Goal: Task Accomplishment & Management: Manage account settings

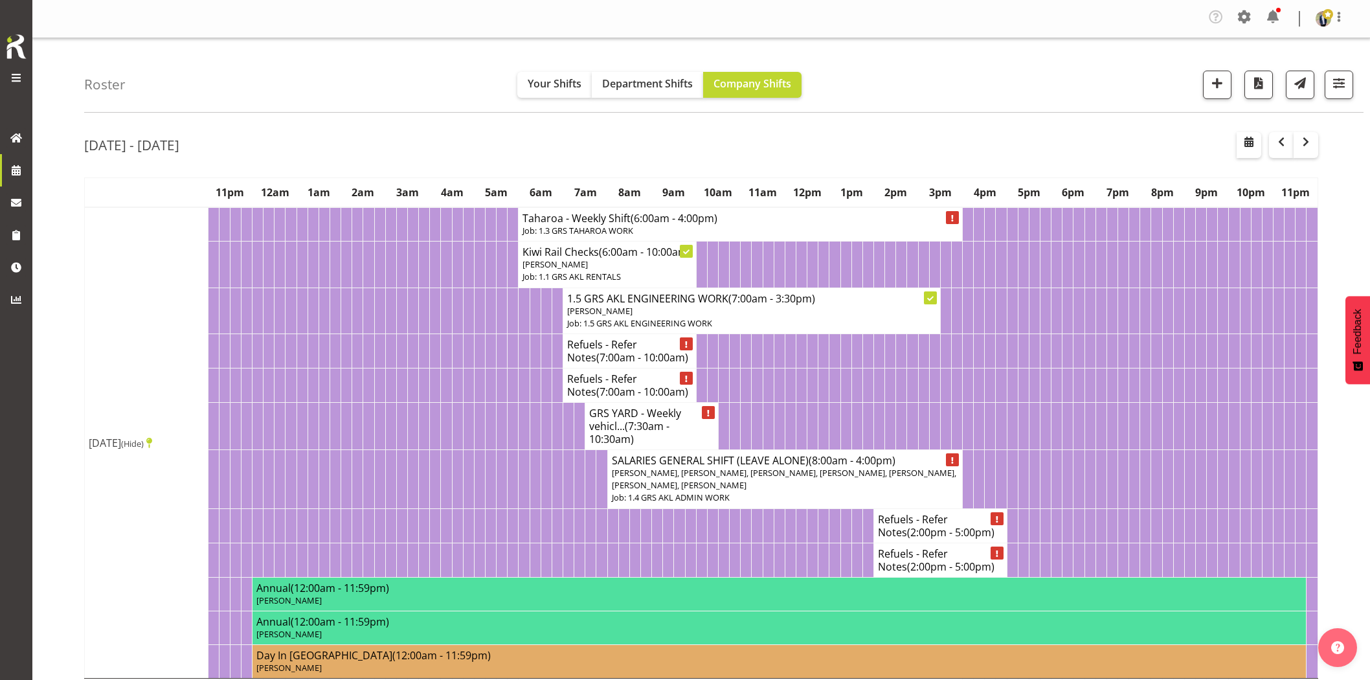
scroll to position [1654, 0]
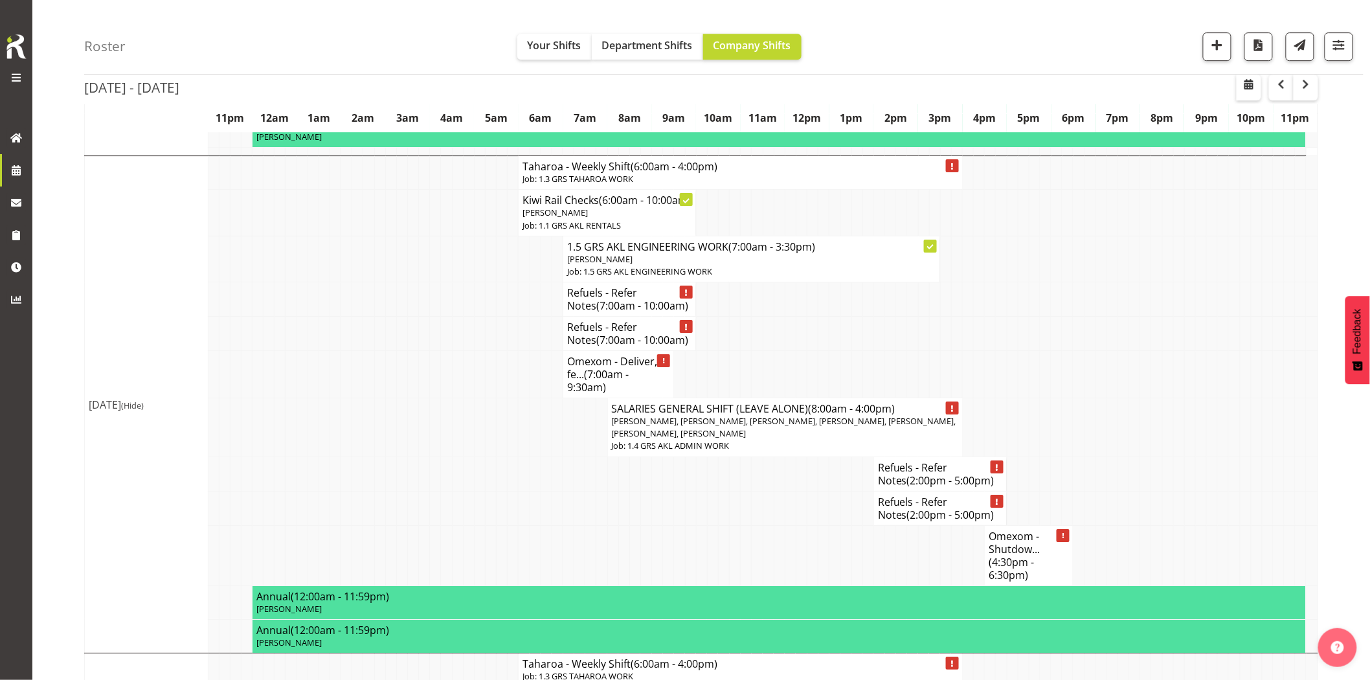
click at [404, 398] on td at bounding box center [401, 374] width 11 height 47
click at [400, 37] on div "Roster Your Shifts Department Shifts Company Shifts 1 Locations Clear GRS [GEOG…" at bounding box center [723, 37] width 1279 height 74
click at [392, 34] on div "Roster Your Shifts Department Shifts Company Shifts 1 Locations Clear GRS [GEOG…" at bounding box center [723, 37] width 1279 height 74
click at [965, 22] on div "Roster Your Shifts Department Shifts Company Shifts 1 Locations Clear GRS [GEOG…" at bounding box center [723, 37] width 1279 height 74
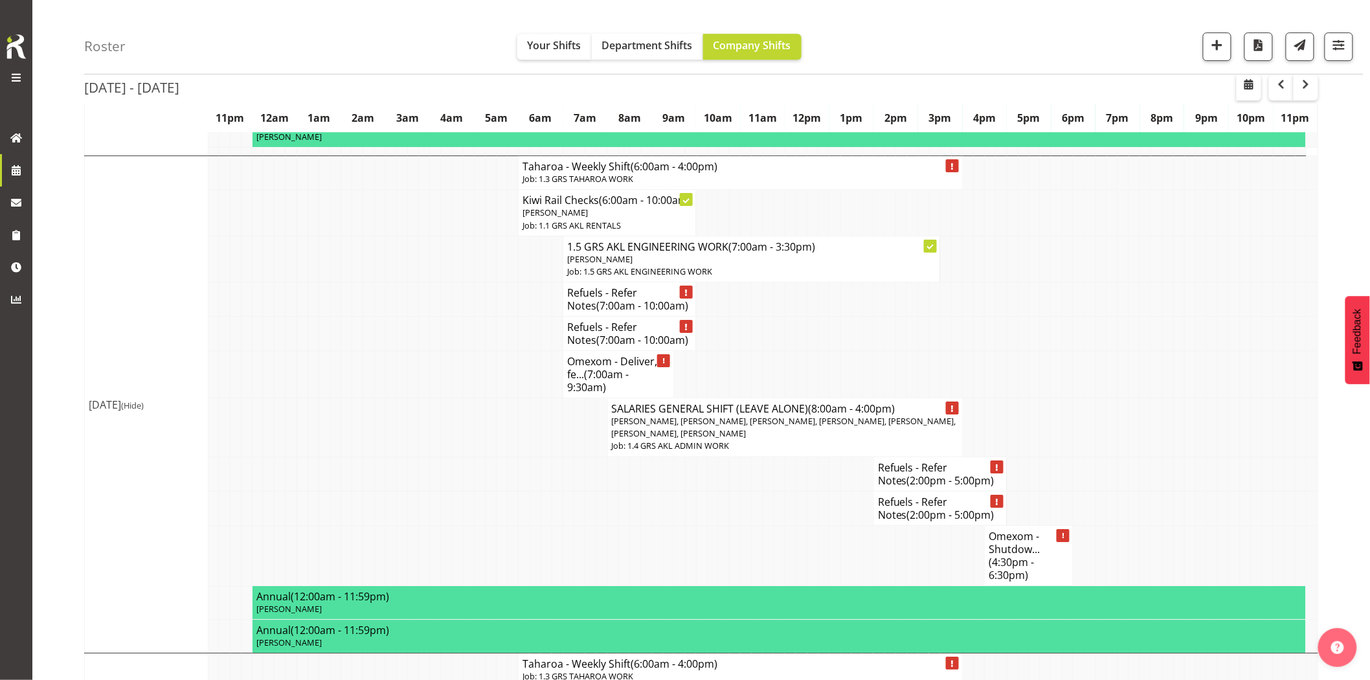
click at [423, 398] on td at bounding box center [424, 374] width 11 height 47
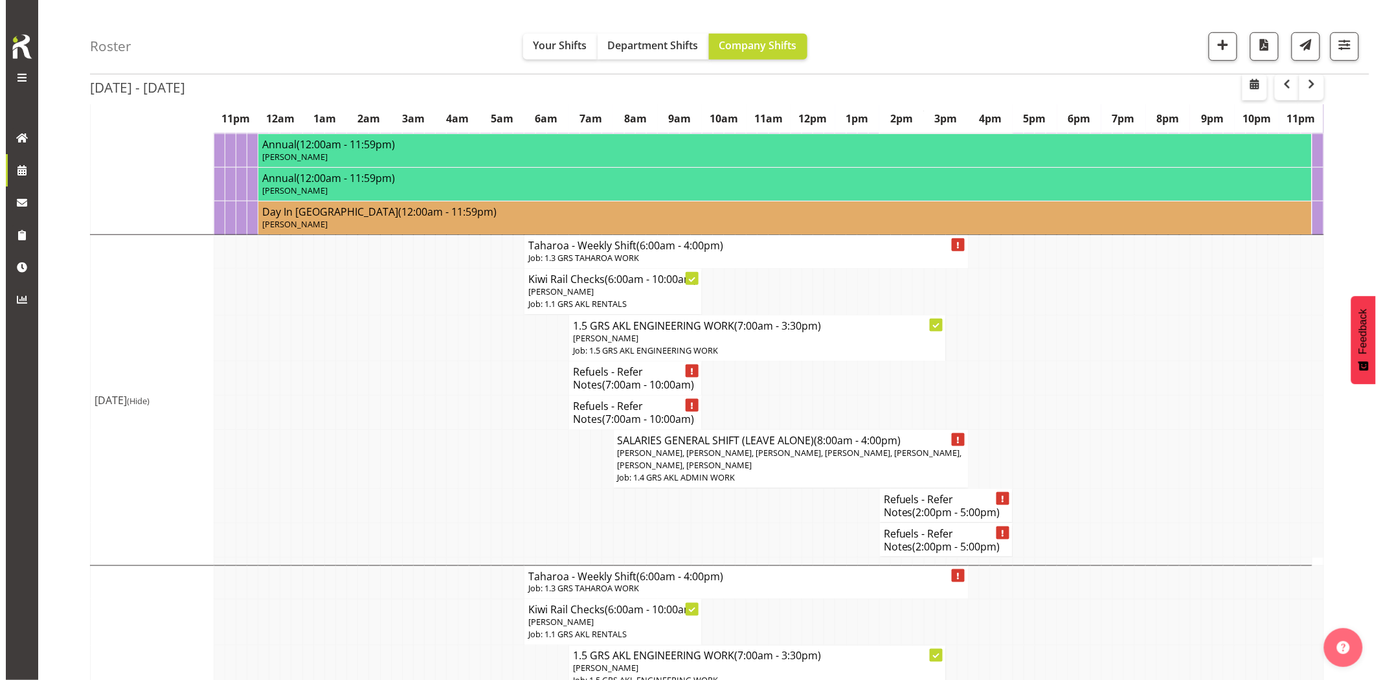
scroll to position [431, 0]
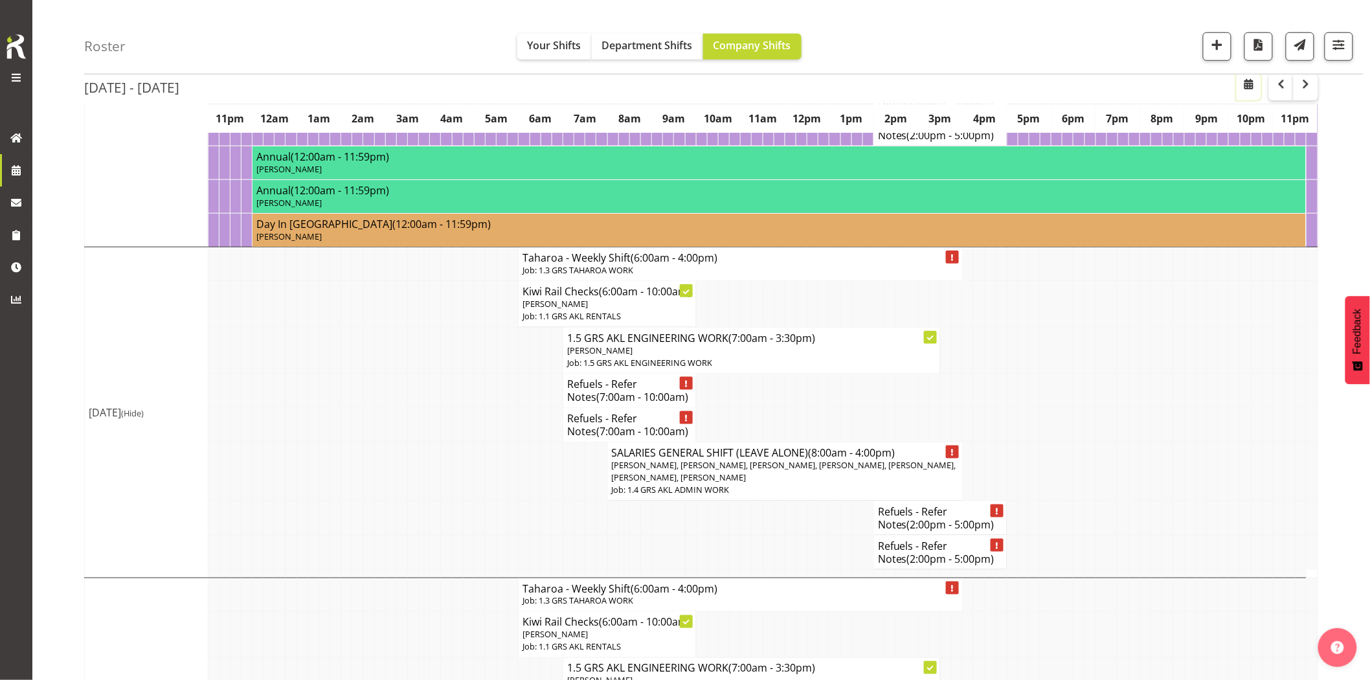
click at [1256, 89] on span "button" at bounding box center [1249, 84] width 16 height 16
select select "8"
select select "2025"
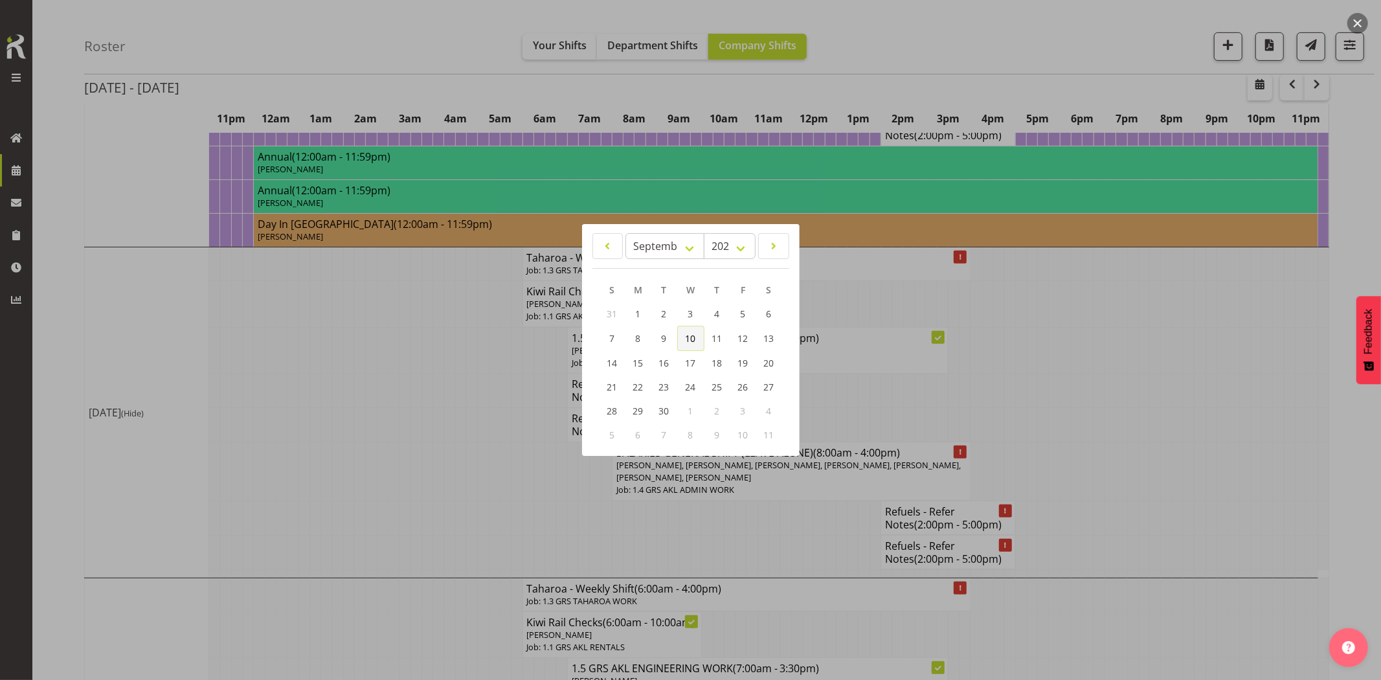
click at [686, 339] on span "10" at bounding box center [691, 338] width 10 height 12
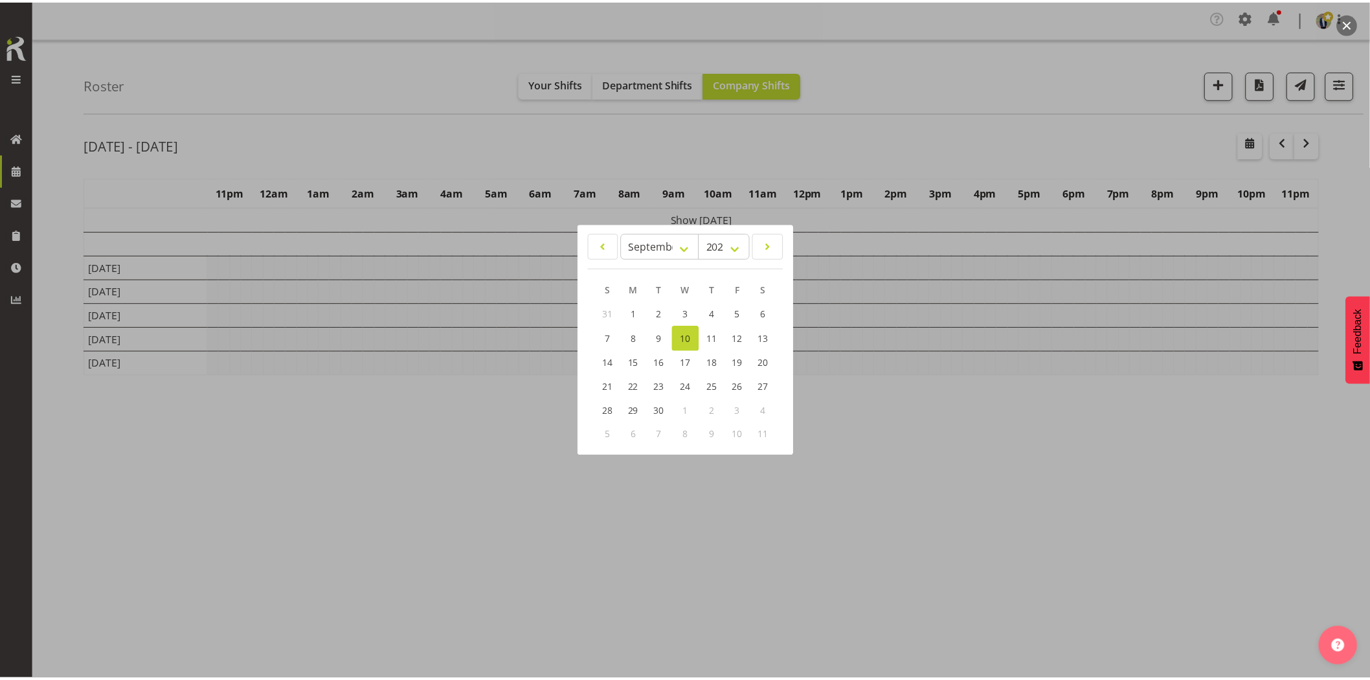
scroll to position [0, 0]
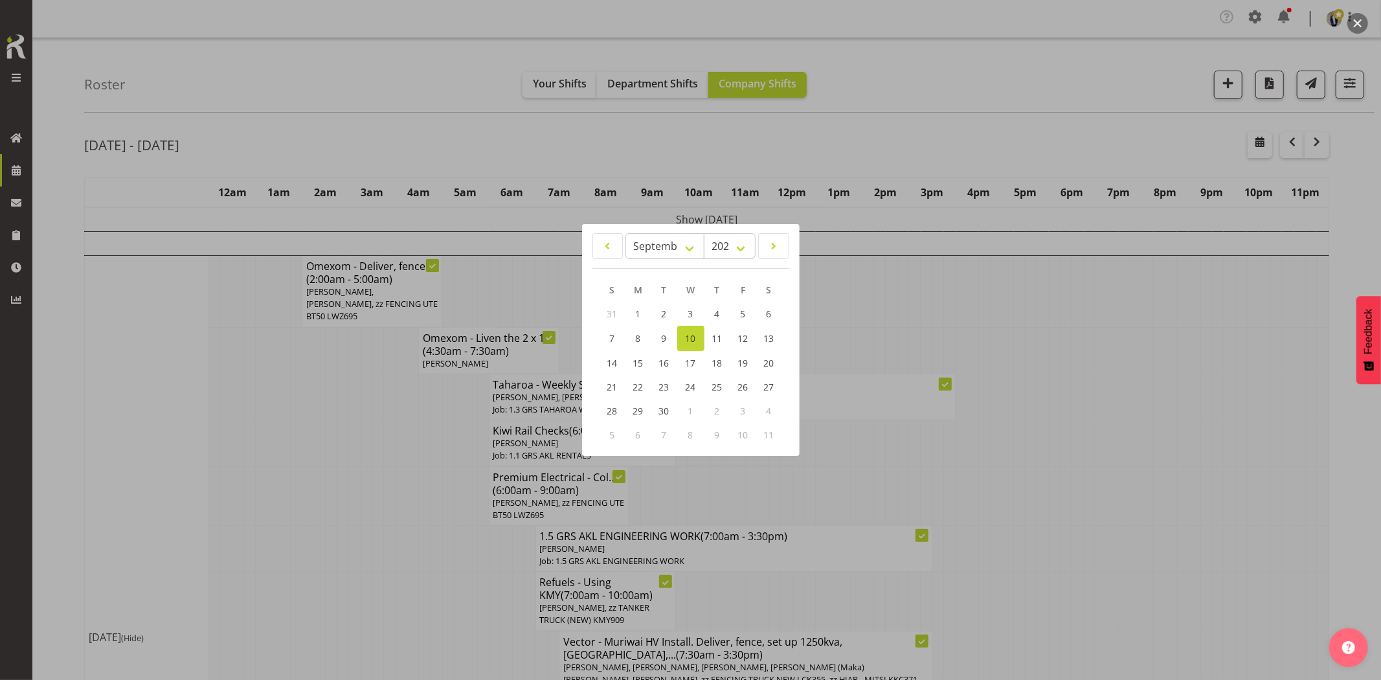
click at [335, 531] on div at bounding box center [690, 340] width 1381 height 680
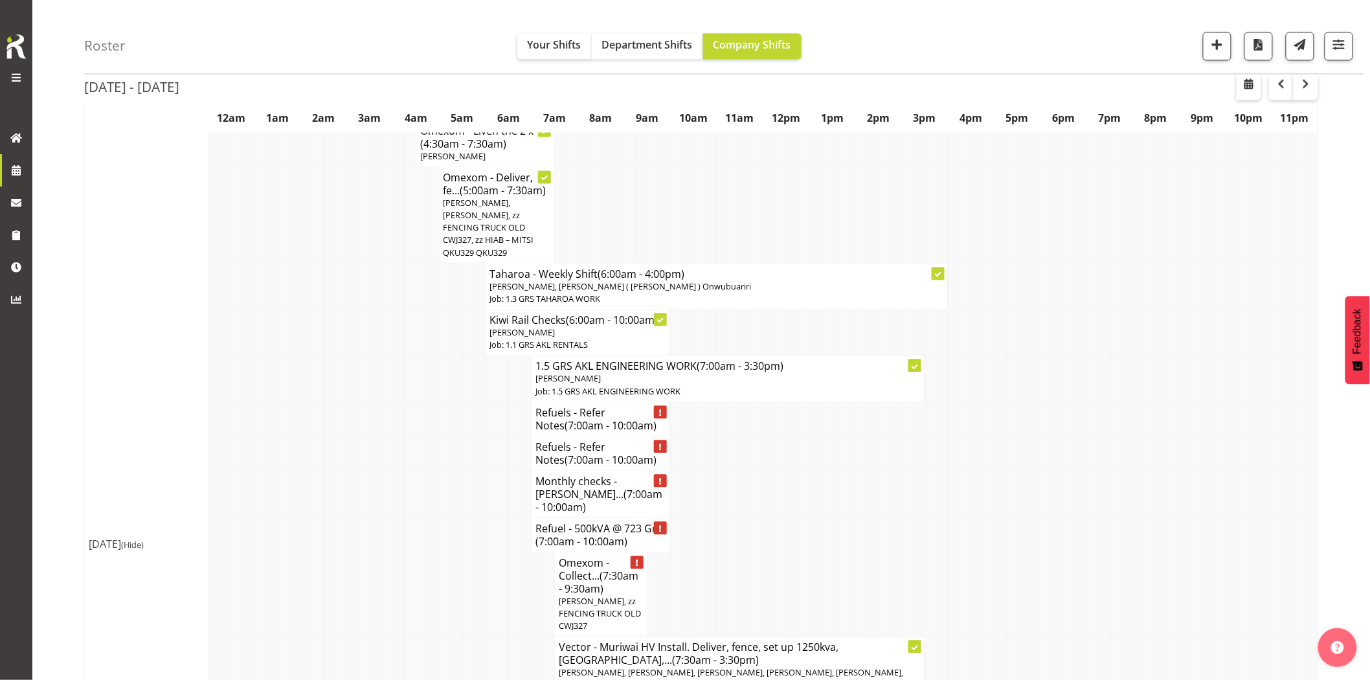
click at [345, 552] on td at bounding box center [341, 594] width 12 height 85
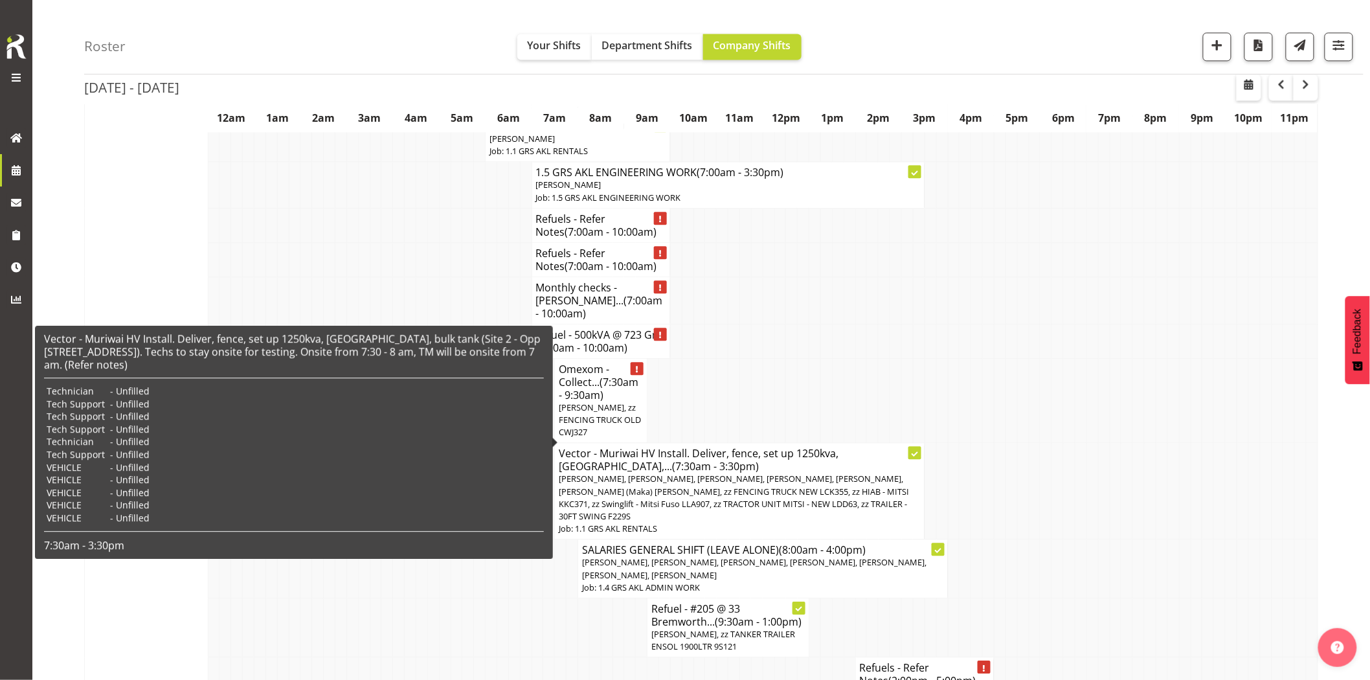
scroll to position [1222, 0]
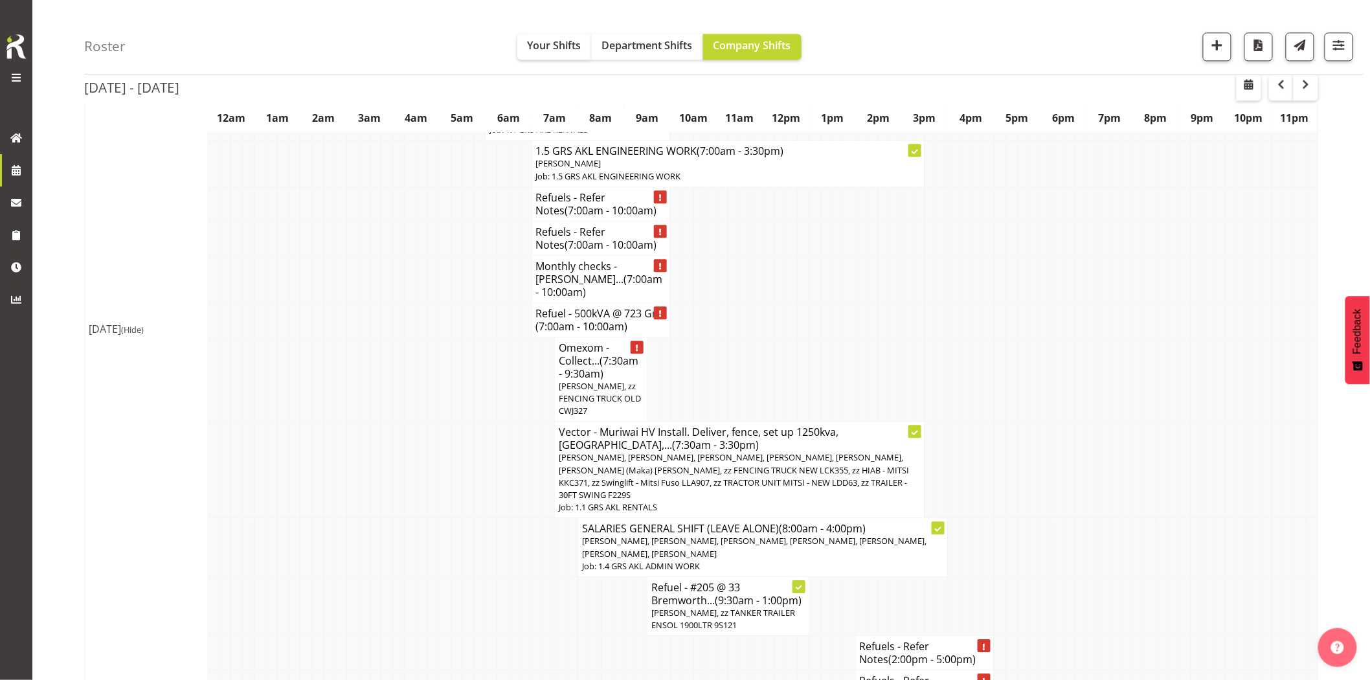
click at [513, 576] on td at bounding box center [514, 605] width 12 height 59
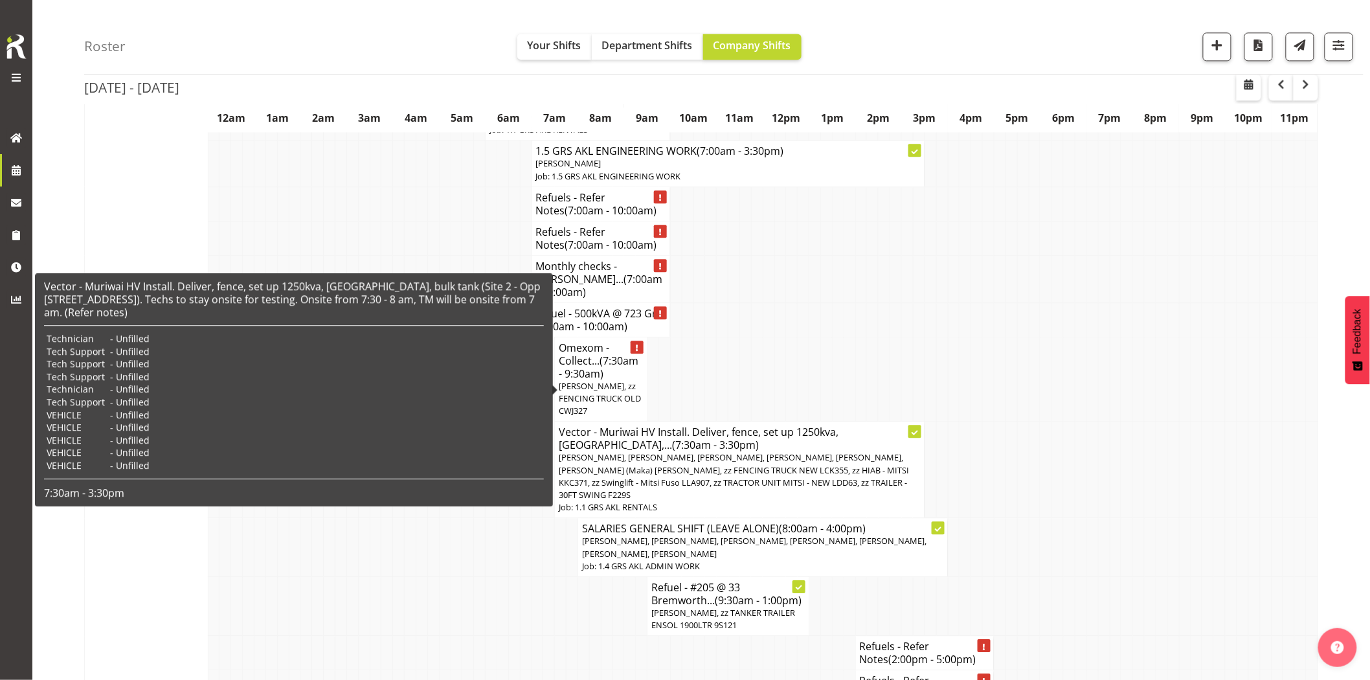
click at [612, 451] on span "[PERSON_NAME], [PERSON_NAME], [PERSON_NAME], [PERSON_NAME], [PERSON_NAME], [PER…" at bounding box center [734, 475] width 350 height 49
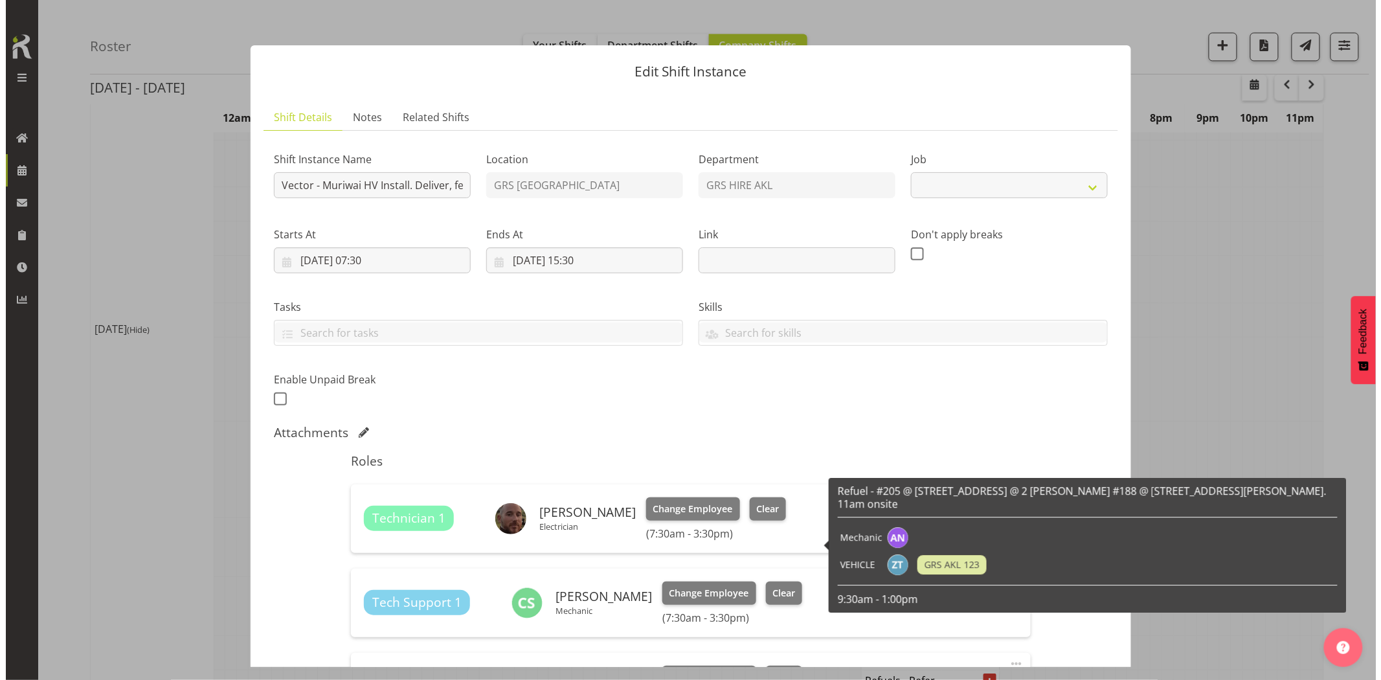
scroll to position [1231, 0]
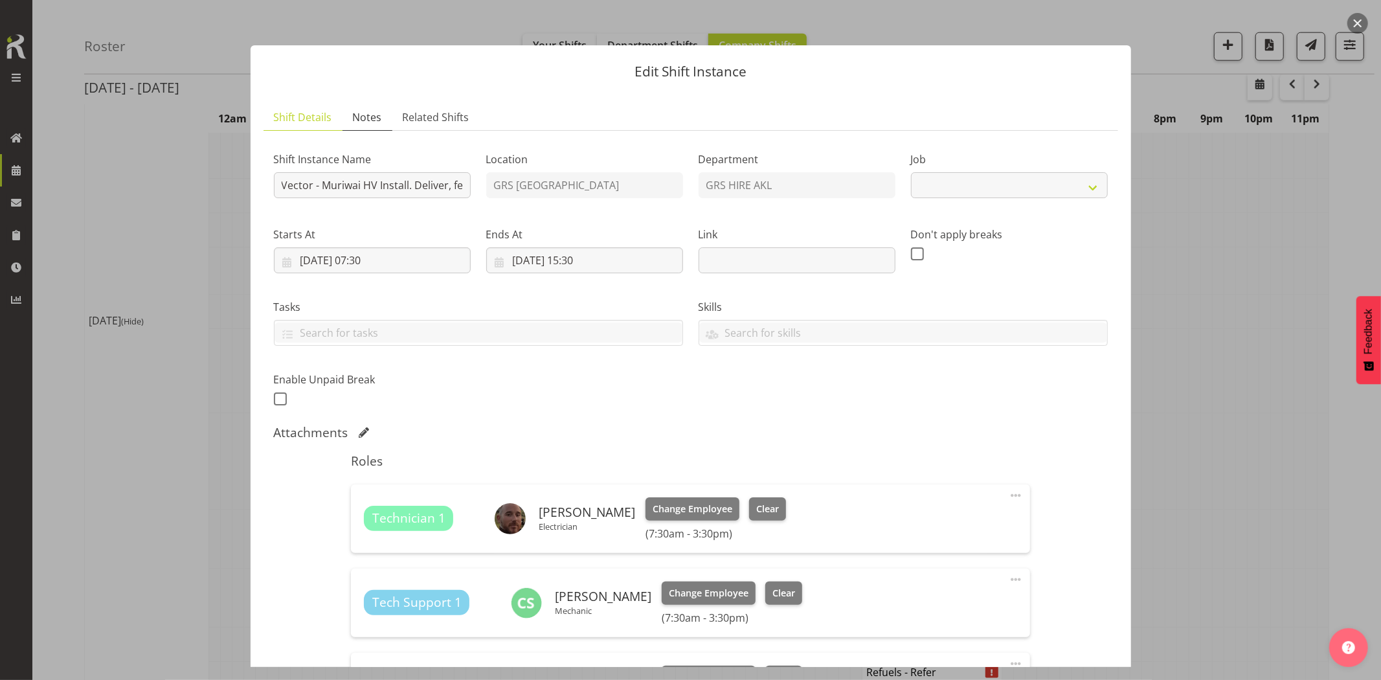
select select "9"
click at [377, 117] on span "Notes" at bounding box center [367, 117] width 29 height 16
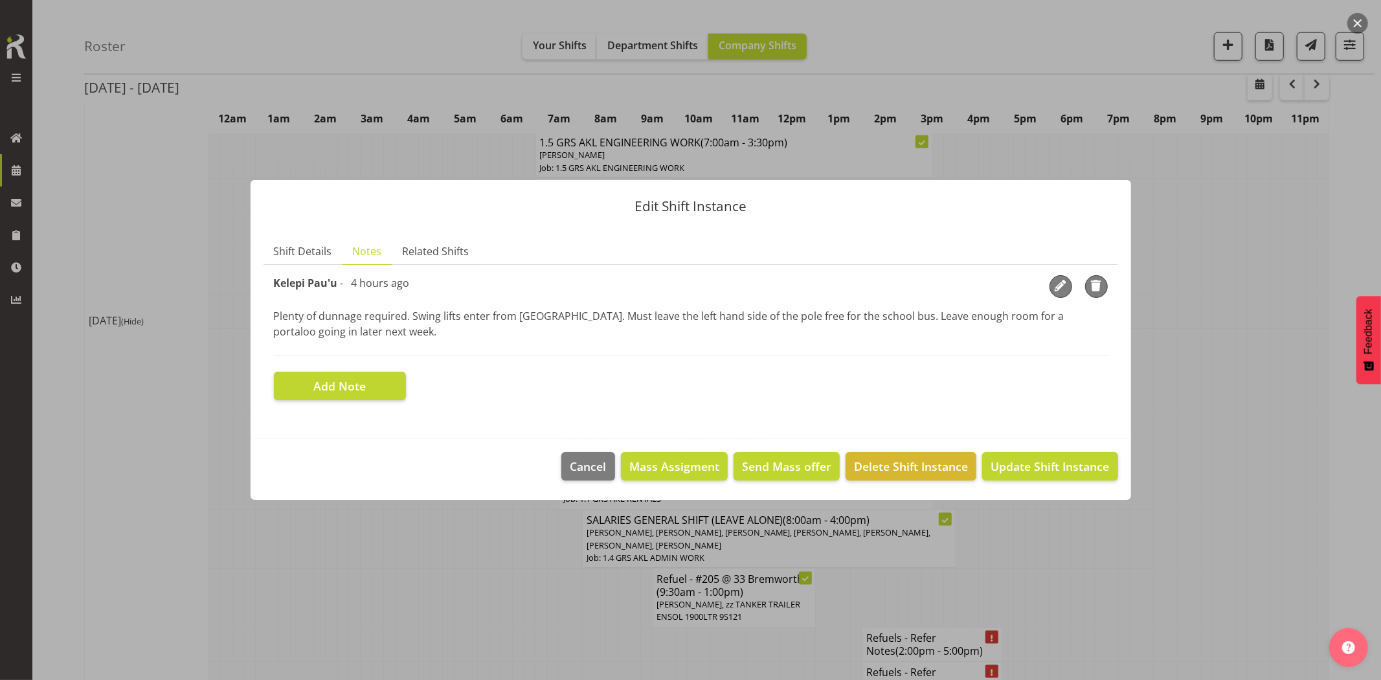
click at [469, 553] on div at bounding box center [690, 340] width 1381 height 680
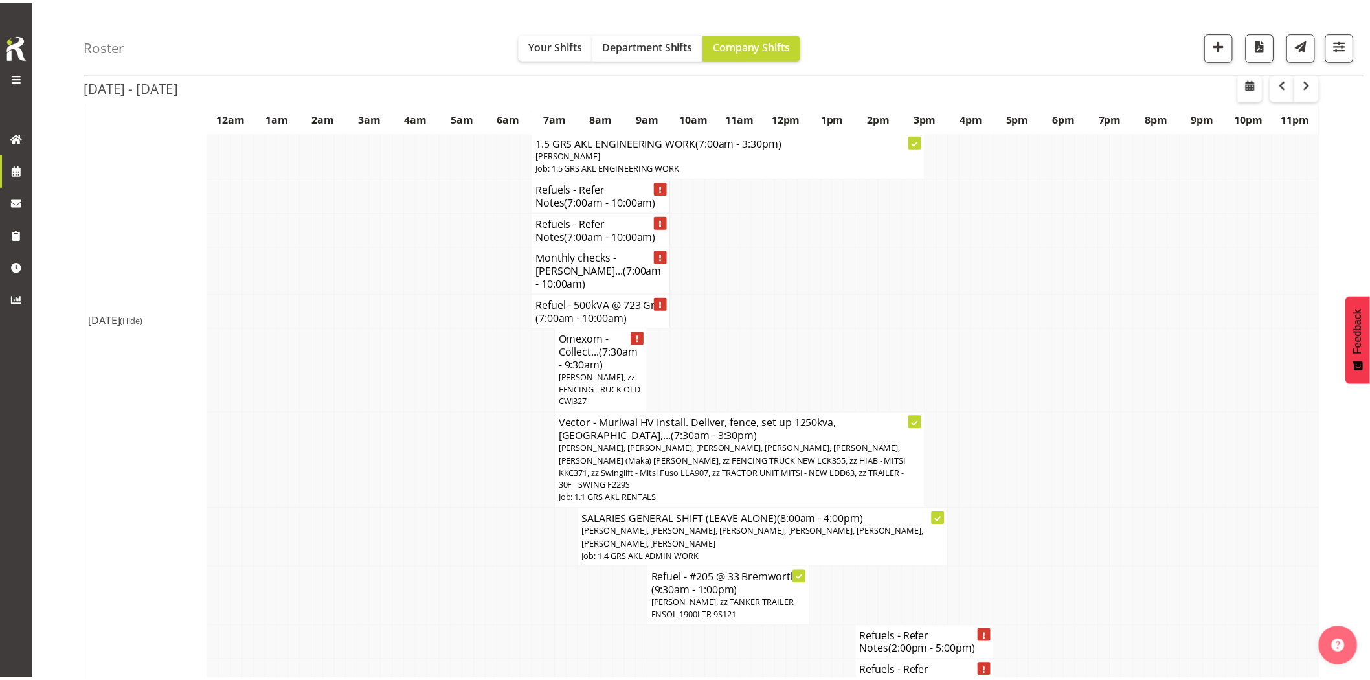
scroll to position [1222, 0]
